Goal: Task Accomplishment & Management: Use online tool/utility

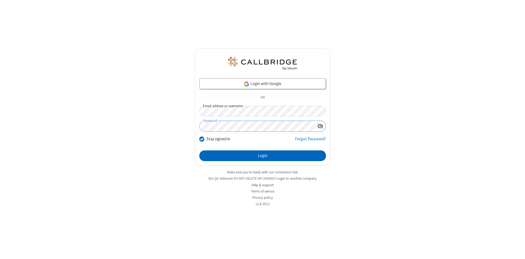
click at [263, 156] on button "Login" at bounding box center [262, 155] width 127 height 11
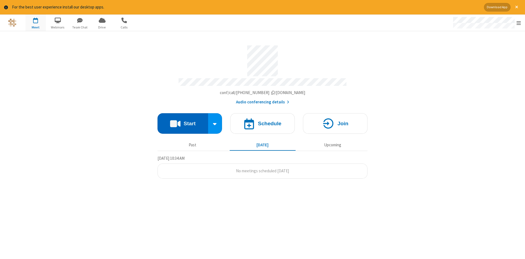
click at [183, 121] on button "Start" at bounding box center [183, 123] width 51 height 21
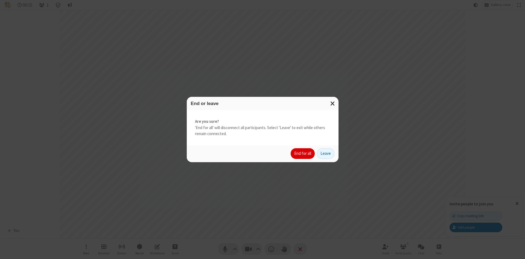
click at [303, 154] on button "End for all" at bounding box center [303, 153] width 24 height 11
